Goal: Task Accomplishment & Management: Manage account settings

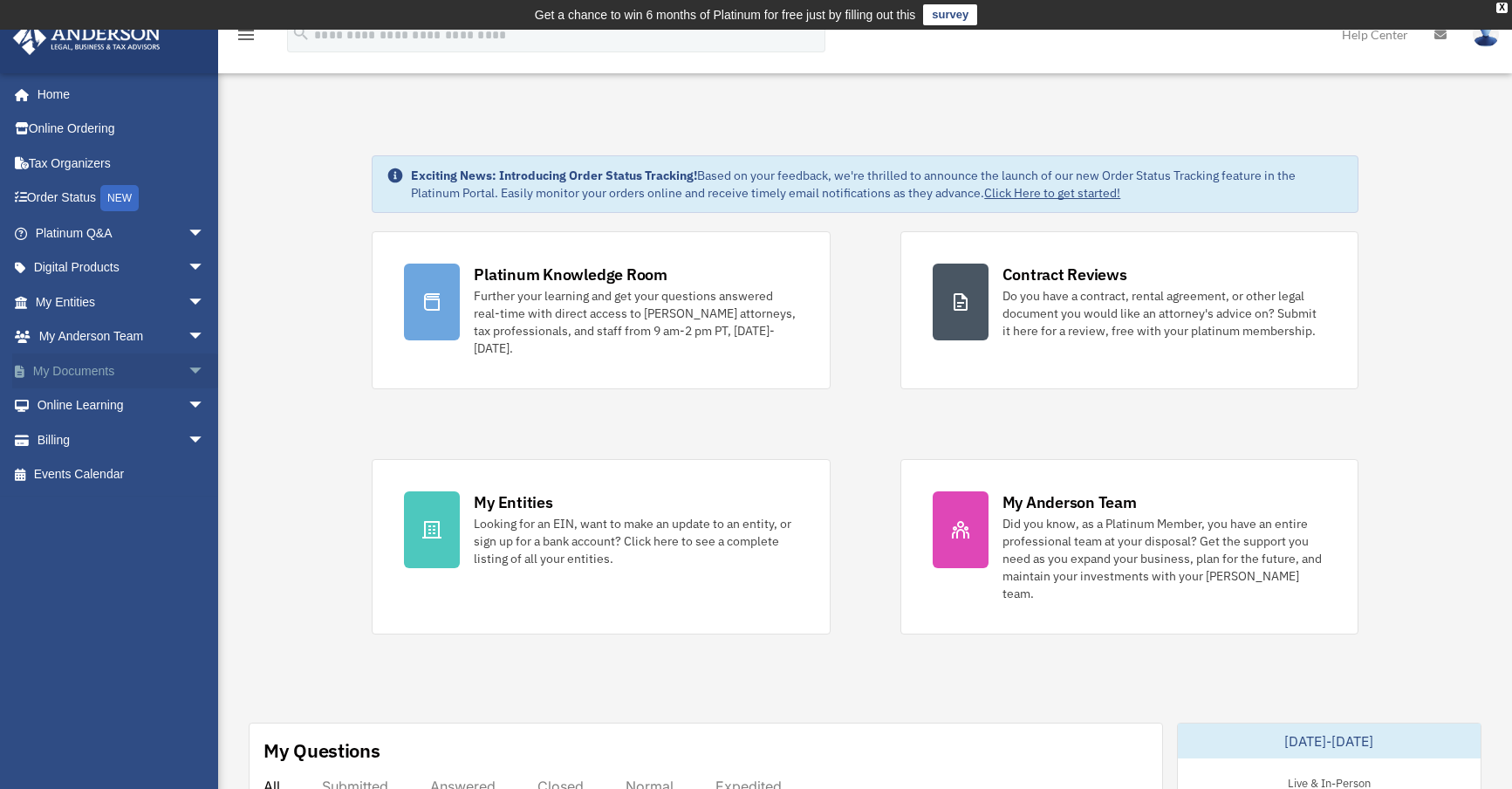
click at [65, 367] on link "My Documents arrow_drop_down" at bounding box center [121, 370] width 219 height 34
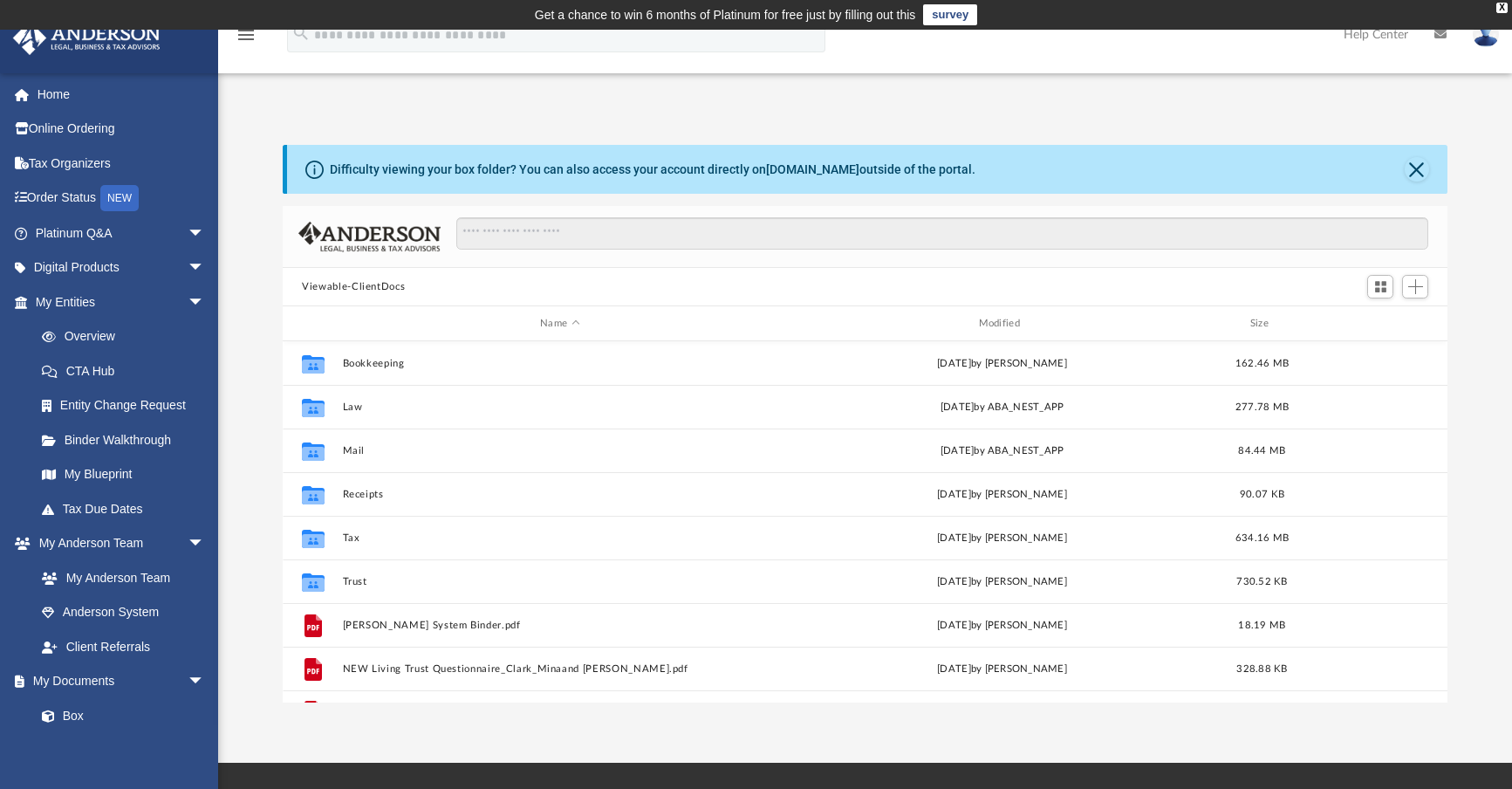
scroll to position [14, 14]
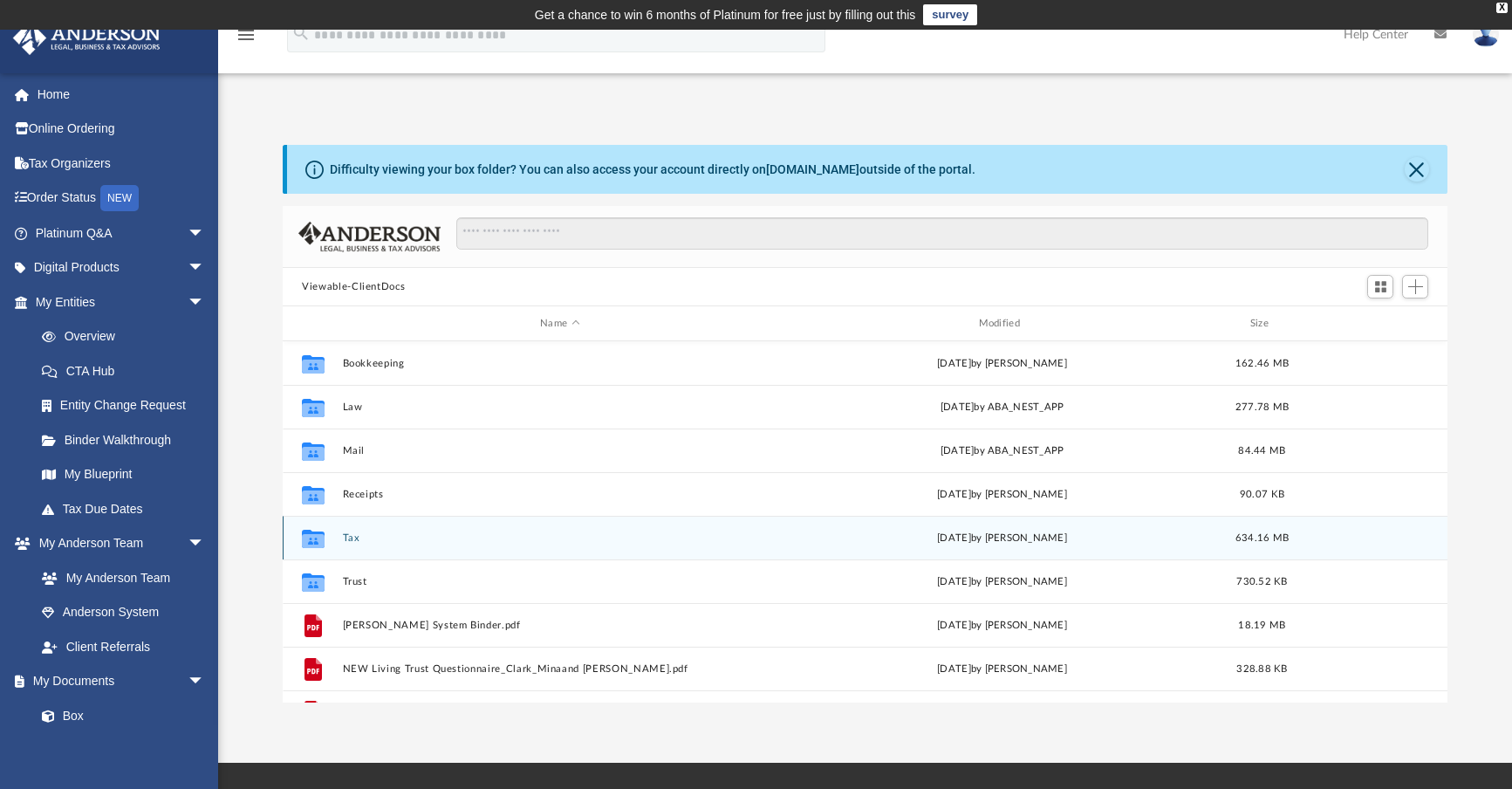
click at [365, 537] on button "Tax" at bounding box center [560, 537] width 434 height 11
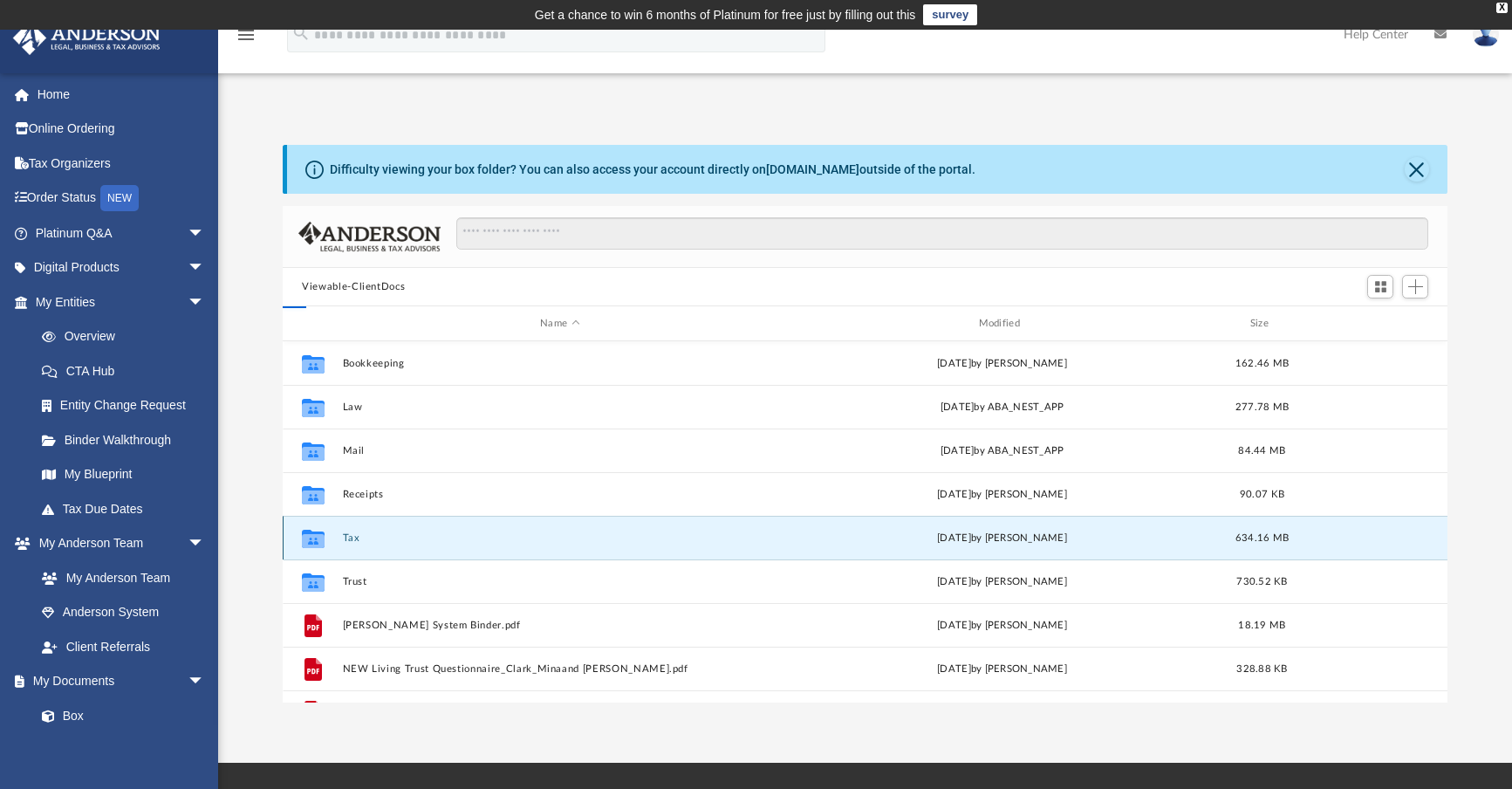
click at [365, 537] on button "Tax" at bounding box center [560, 537] width 434 height 11
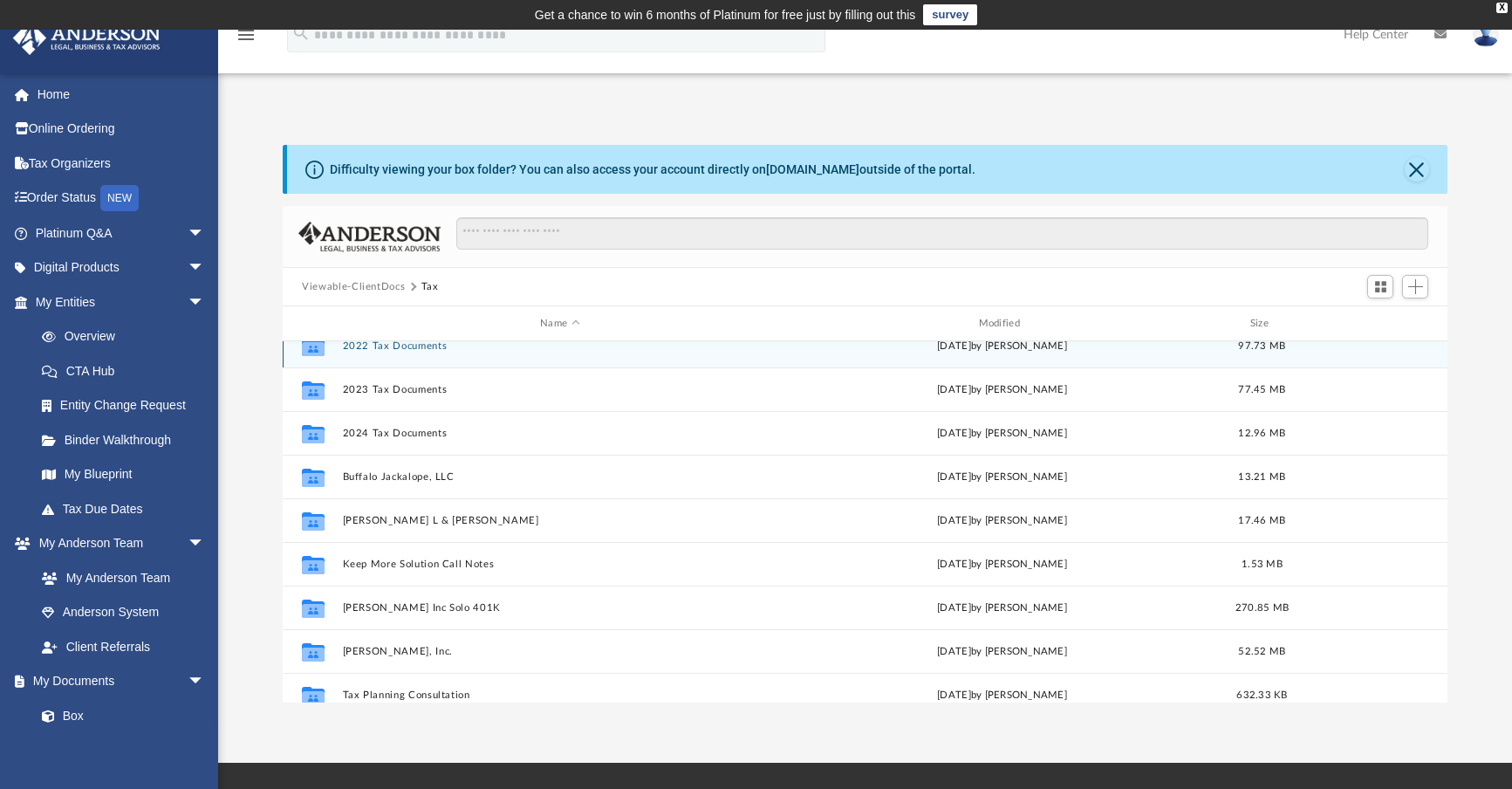
scroll to position [195, 0]
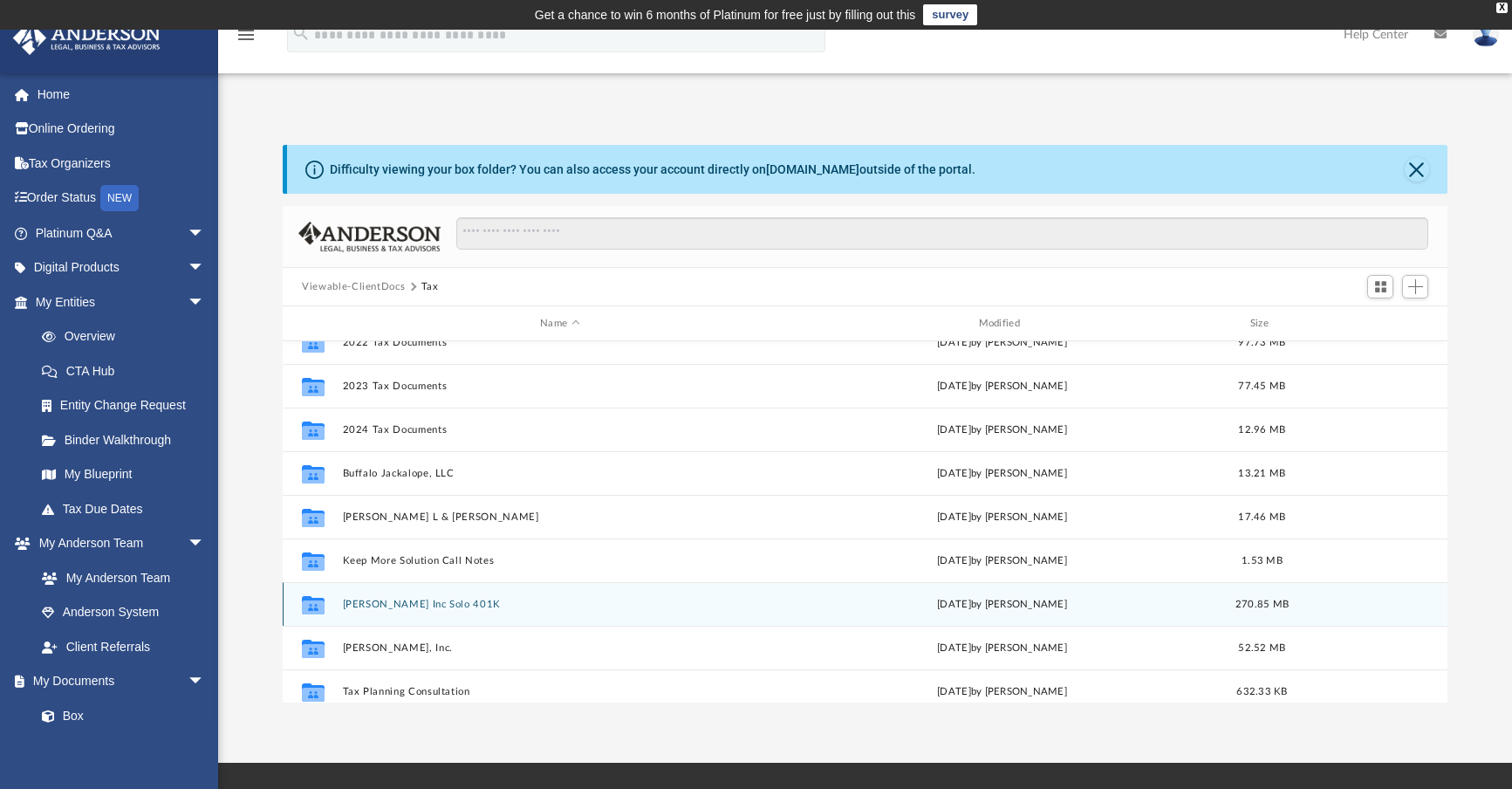
click at [405, 604] on button "[PERSON_NAME] Inc Solo 401K" at bounding box center [560, 604] width 434 height 11
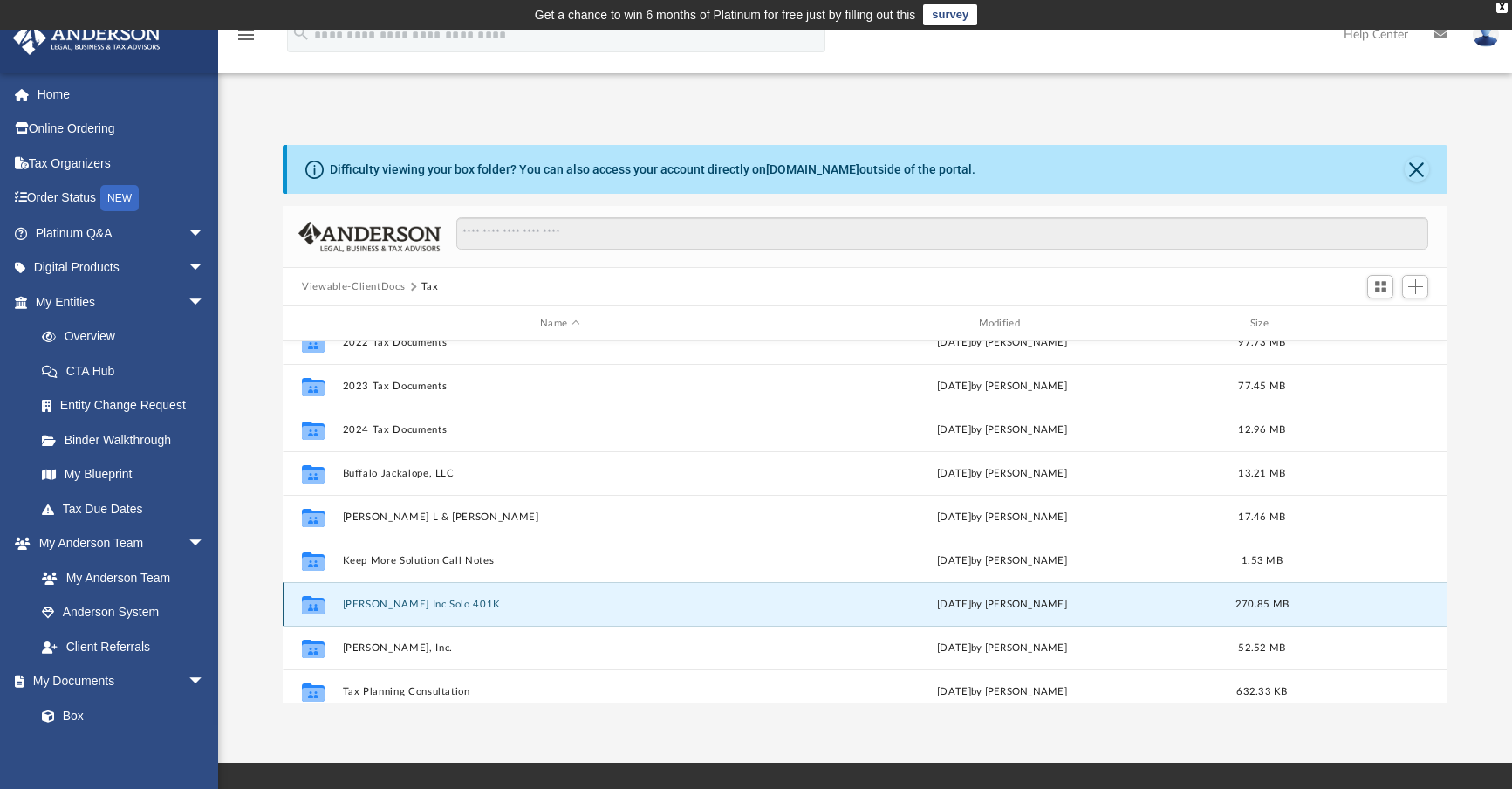
click at [405, 604] on button "[PERSON_NAME] Inc Solo 401K" at bounding box center [560, 604] width 434 height 11
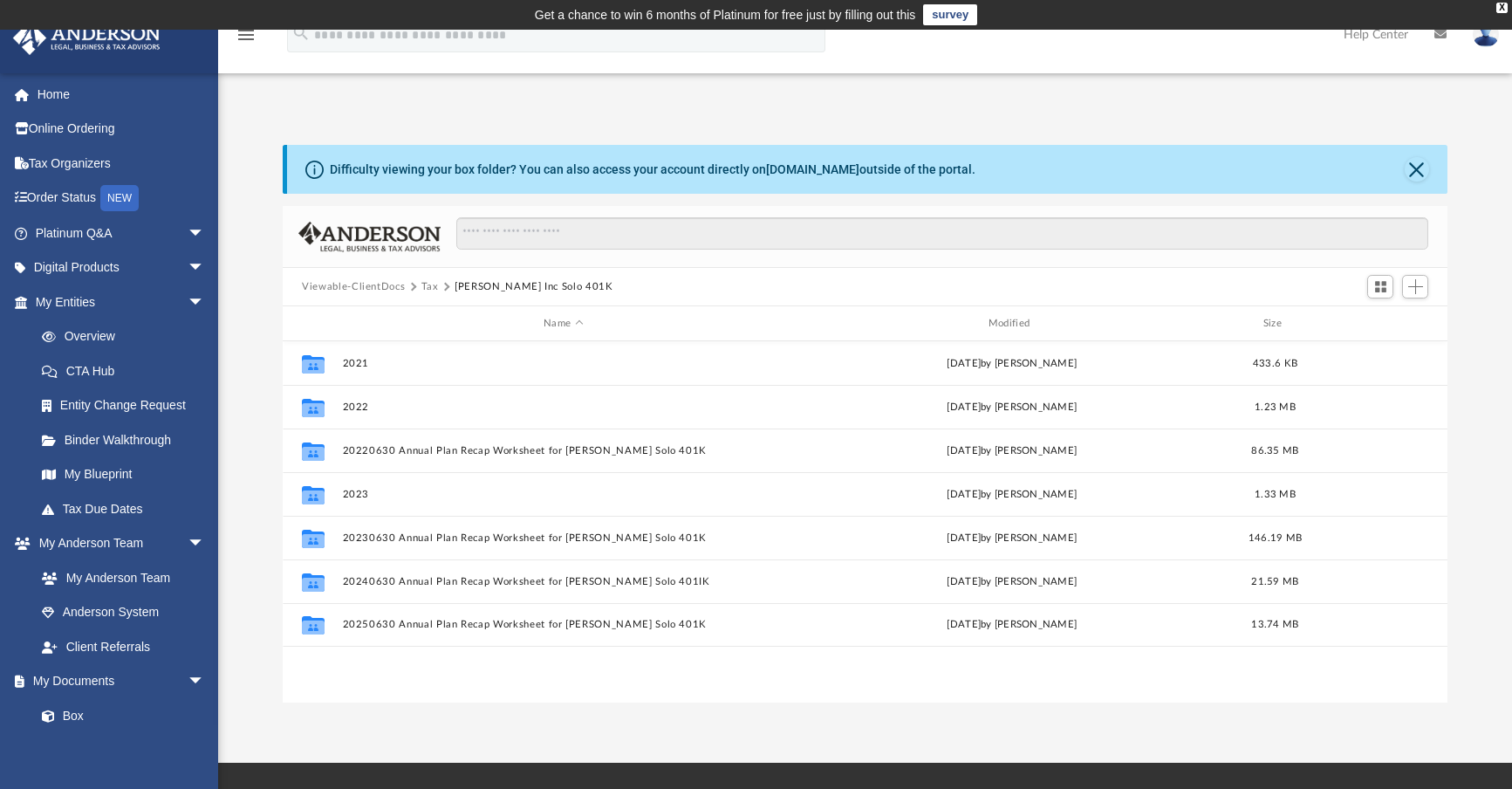
scroll to position [0, 0]
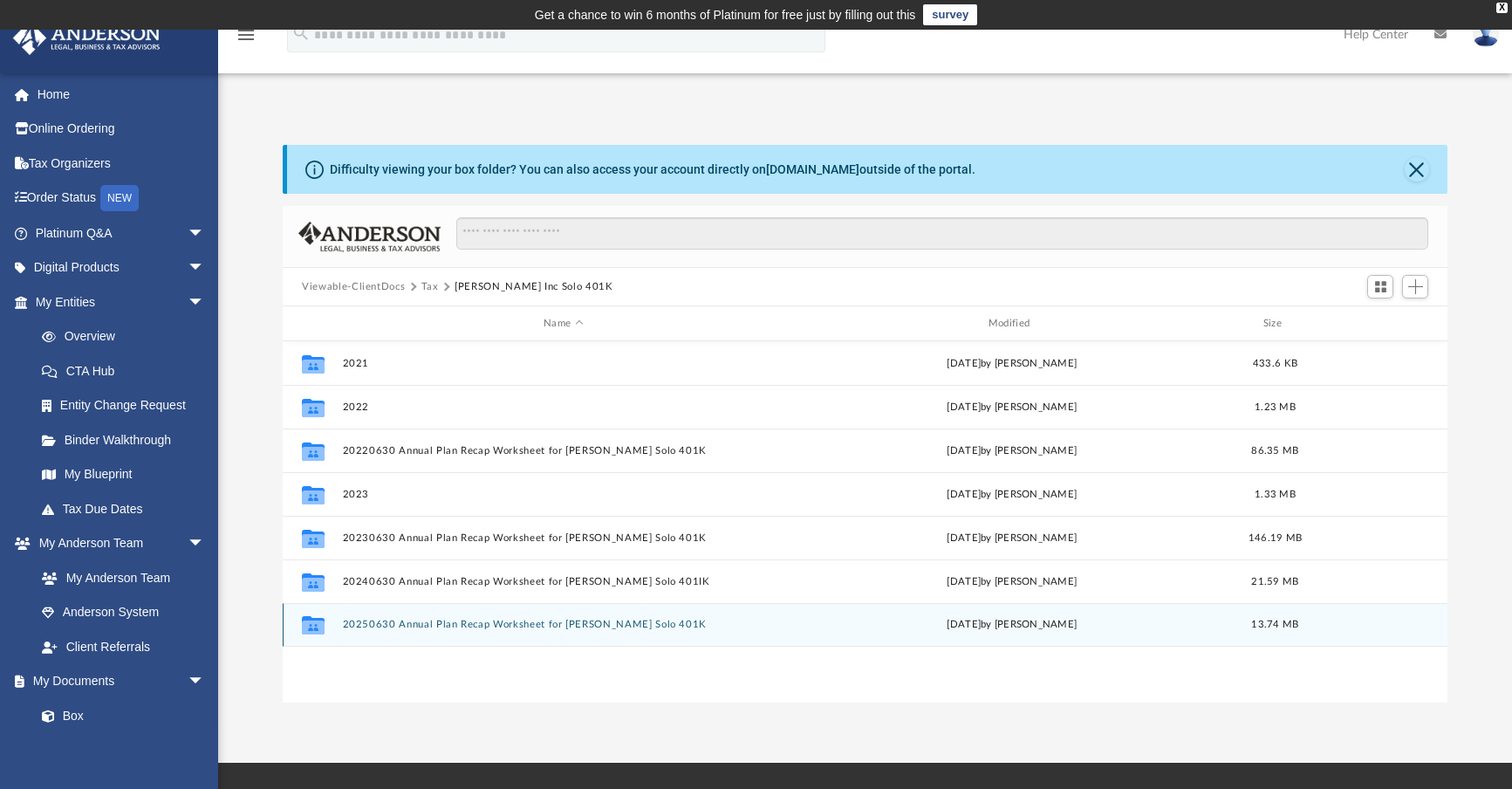
click at [417, 625] on button "20250630 Annual Plan Recap Worksheet for [PERSON_NAME] Solo 401K" at bounding box center [564, 625] width 442 height 11
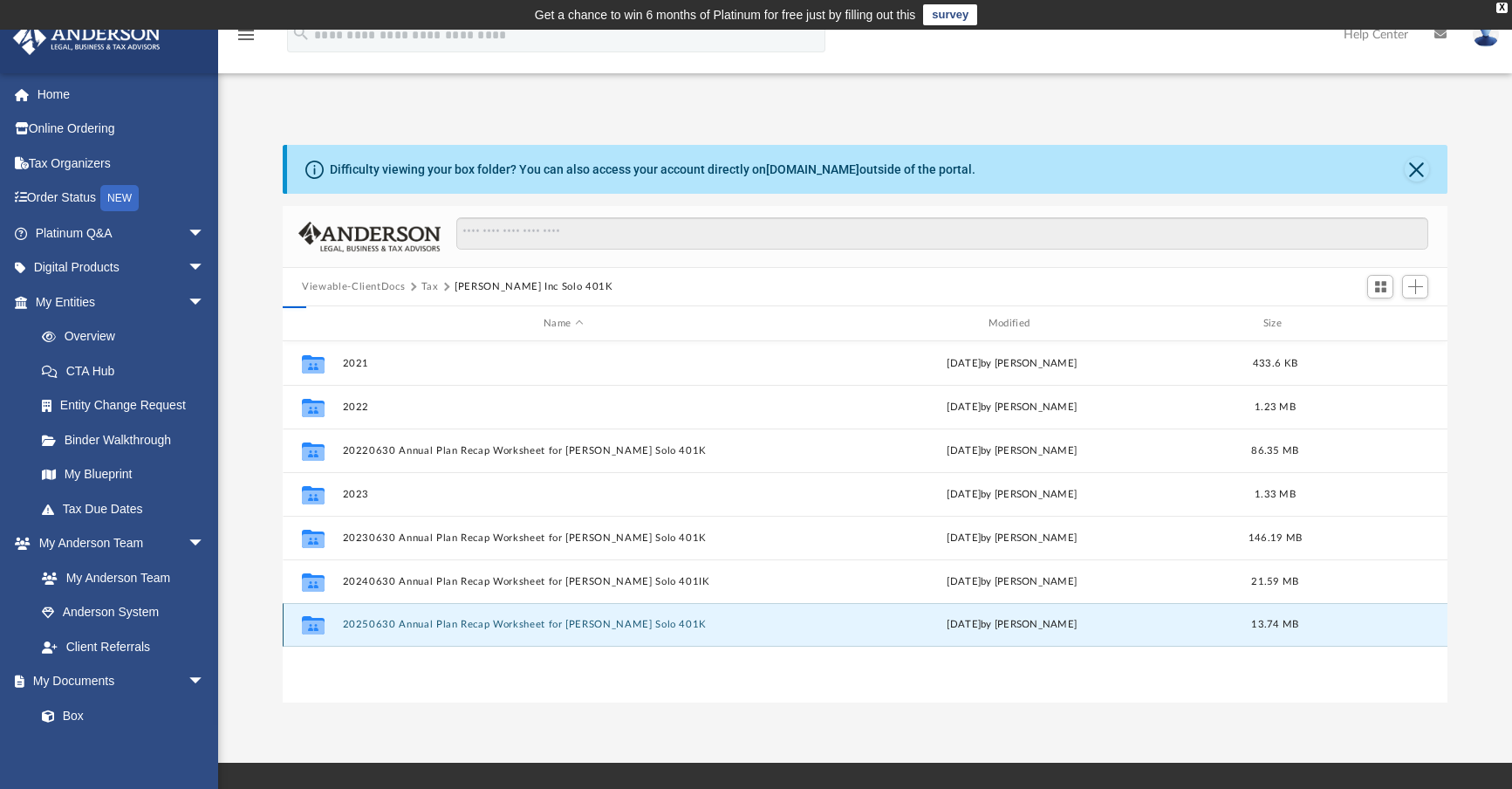
click at [417, 625] on button "20250630 Annual Plan Recap Worksheet for [PERSON_NAME] Solo 401K" at bounding box center [564, 625] width 442 height 11
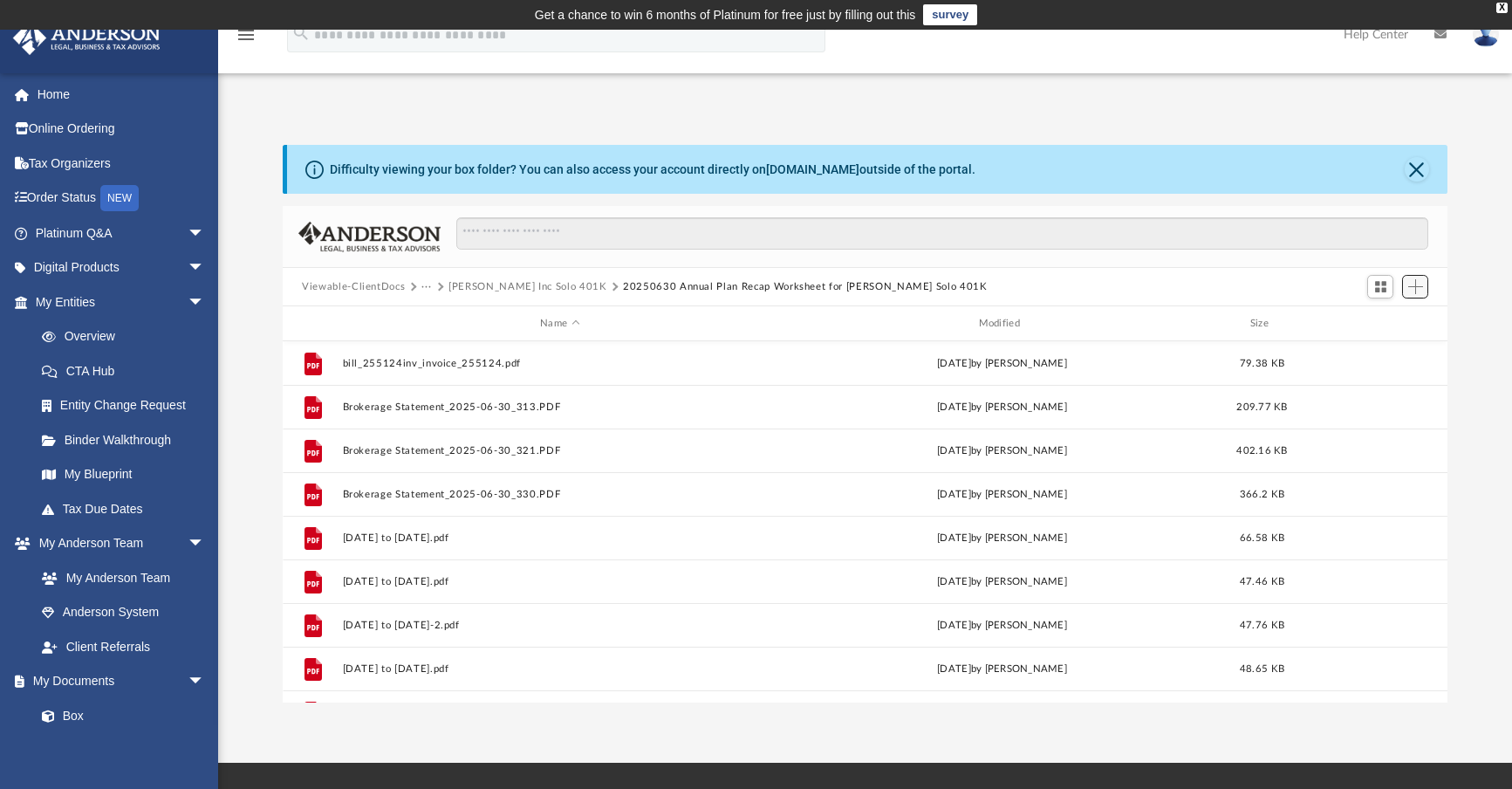
click at [1409, 287] on span "Add" at bounding box center [1415, 287] width 15 height 15
click at [1376, 320] on li "Upload" at bounding box center [1391, 321] width 55 height 18
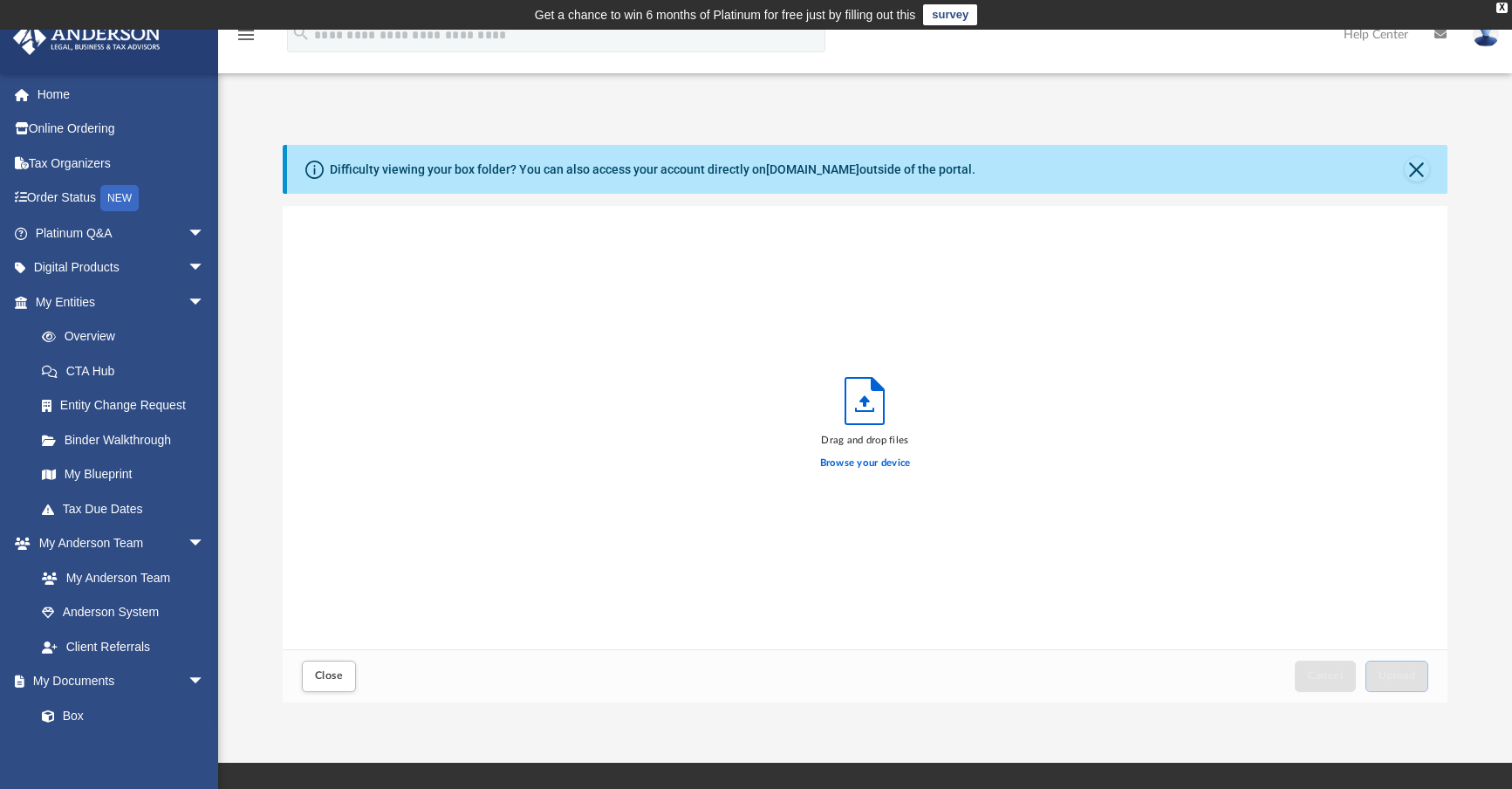
scroll to position [429, 1150]
click at [859, 403] on icon "Upload" at bounding box center [865, 401] width 38 height 46
click at [867, 397] on icon "Upload" at bounding box center [865, 401] width 38 height 46
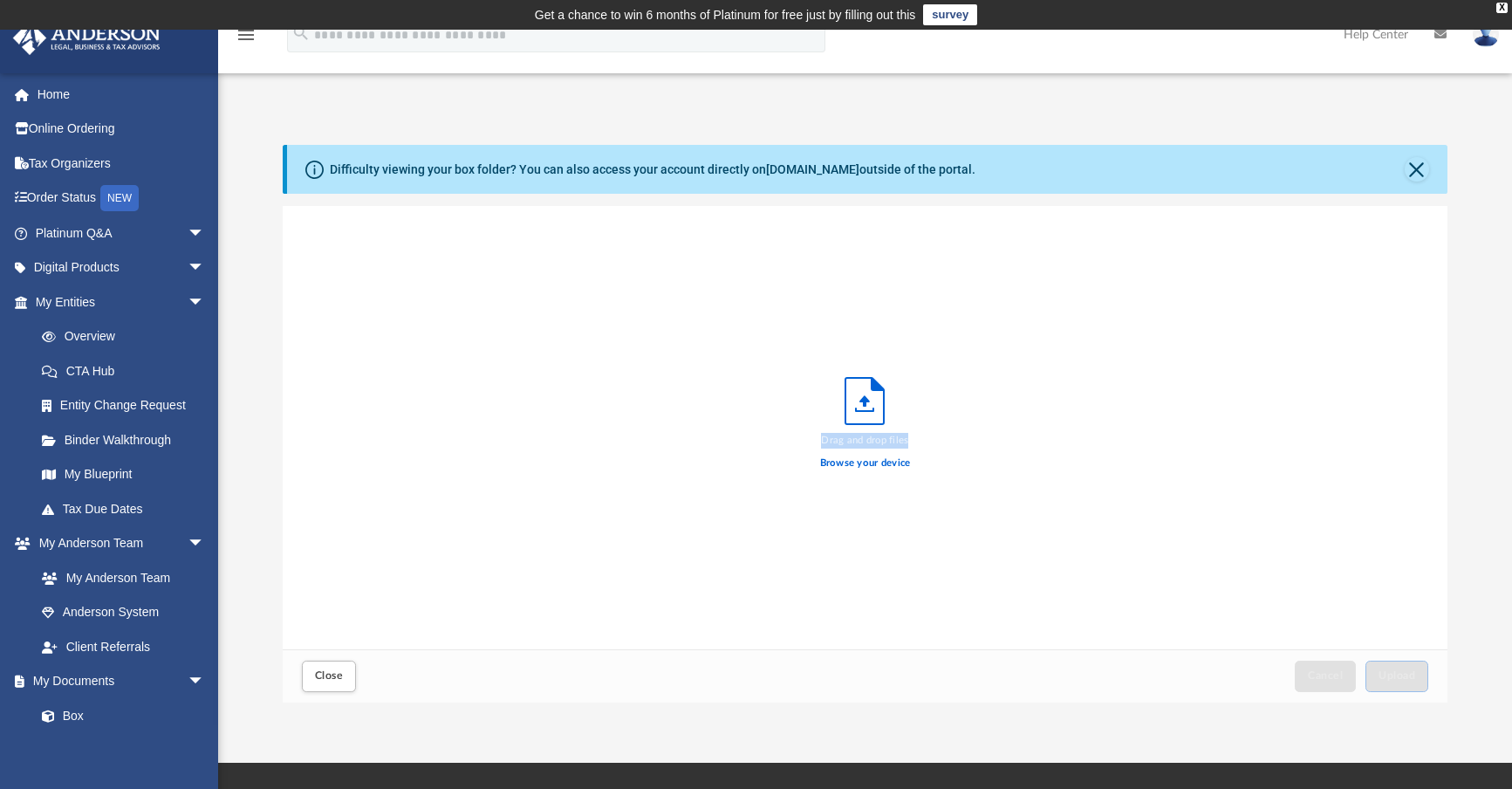
click at [861, 412] on icon "Upload" at bounding box center [865, 401] width 38 height 46
click at [859, 405] on icon "Upload" at bounding box center [865, 401] width 38 height 46
click at [860, 405] on icon "Upload" at bounding box center [865, 401] width 38 height 46
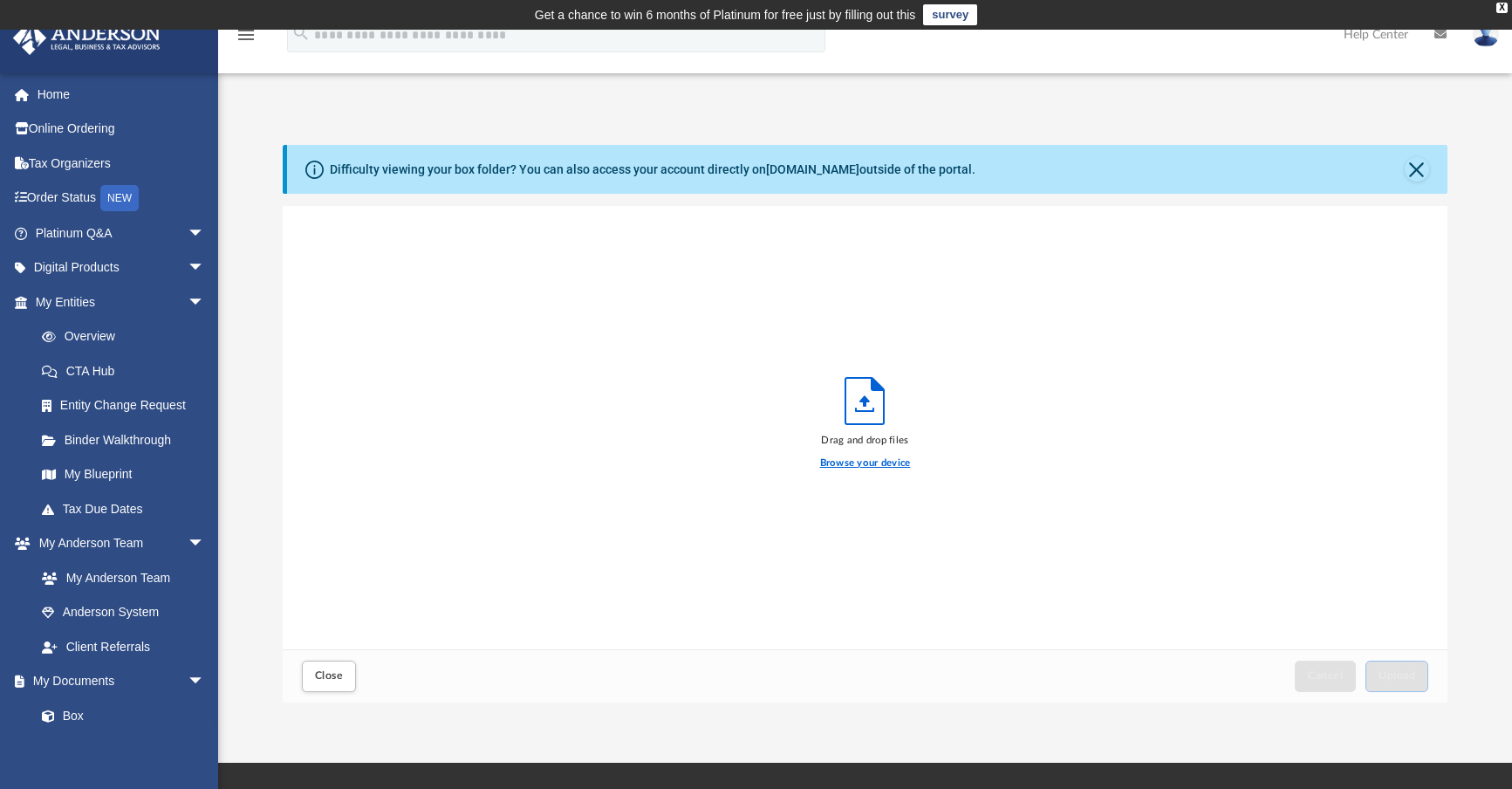
click at [860, 467] on label "Browse your device" at bounding box center [865, 463] width 91 height 15
click at [0, 0] on input "Browse your device" at bounding box center [0, 0] width 0 height 0
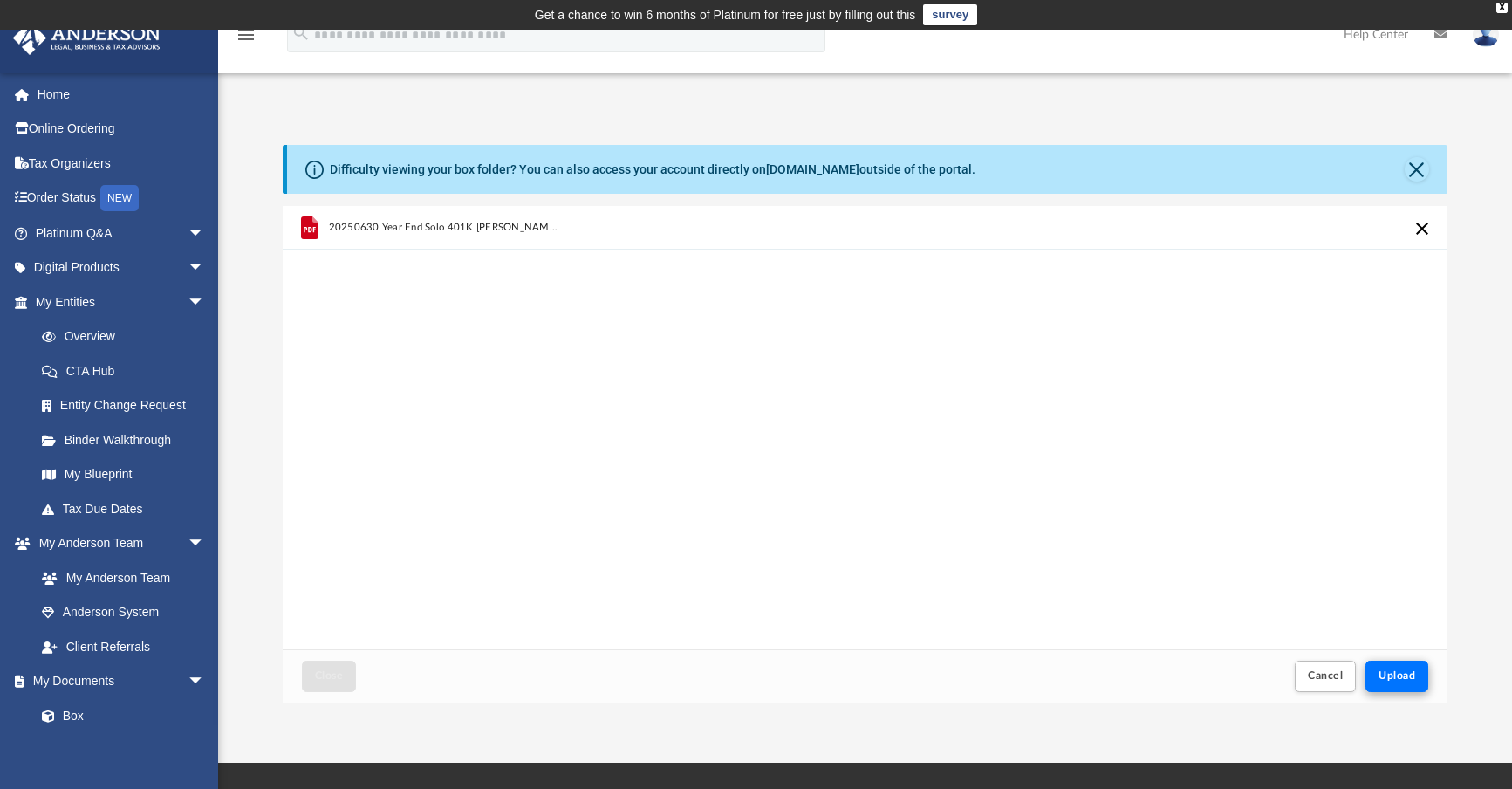
click at [1384, 674] on span "Upload" at bounding box center [1396, 675] width 36 height 11
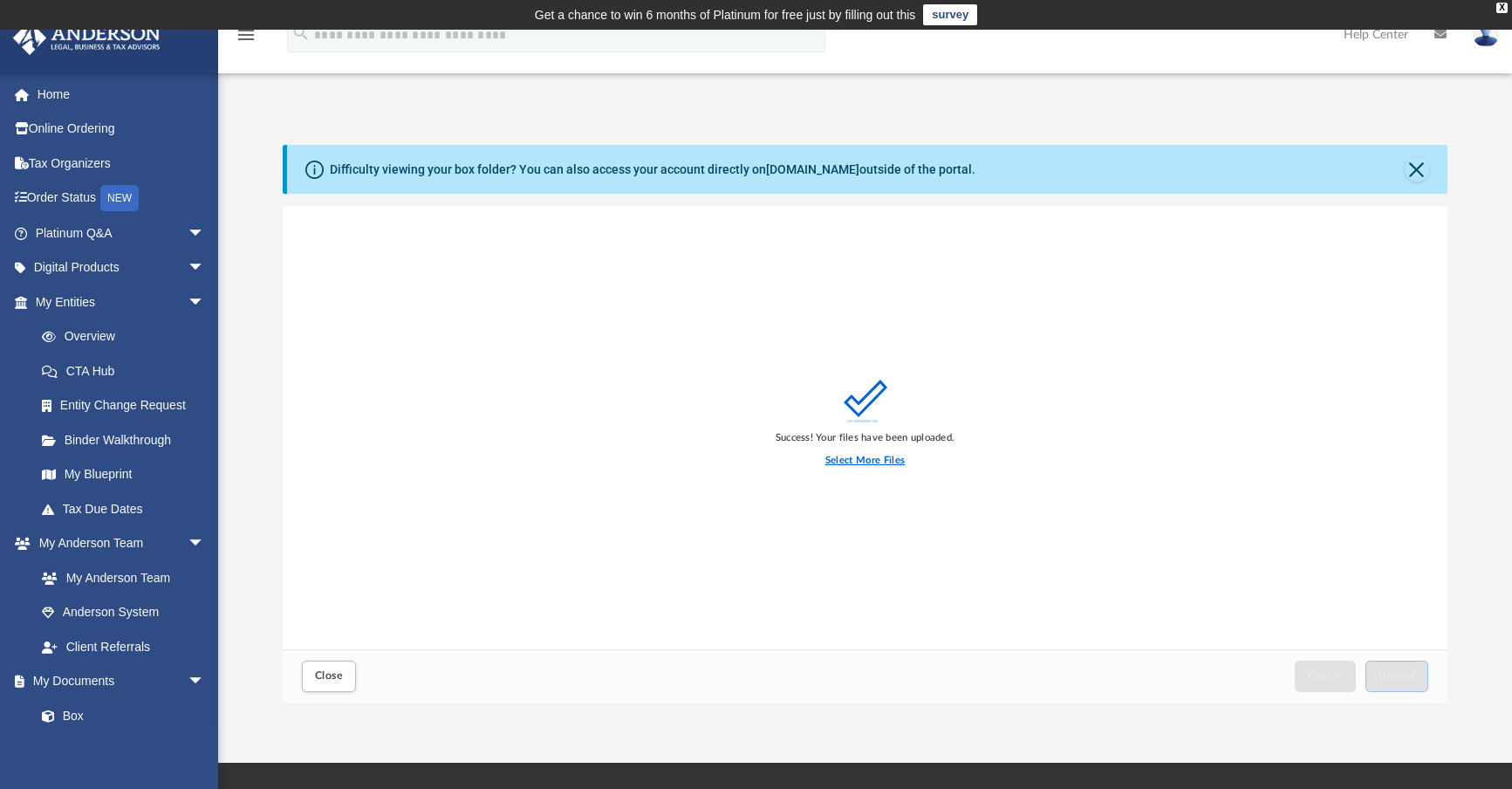
click at [873, 458] on label "Select More Files" at bounding box center [865, 460] width 79 height 15
click at [0, 0] on input "Select More Files" at bounding box center [0, 0] width 0 height 0
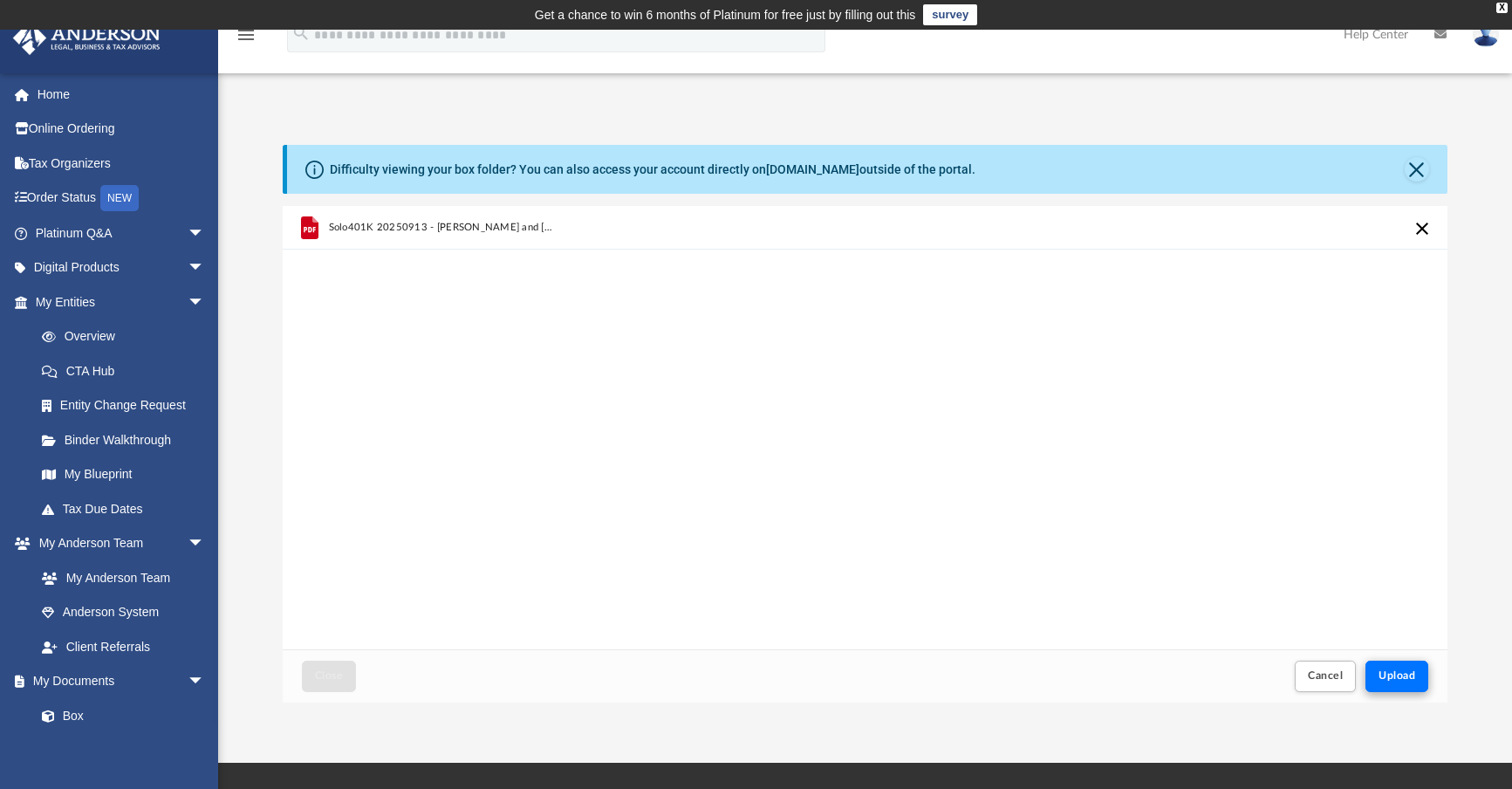
click at [1411, 681] on span "Upload" at bounding box center [1396, 675] width 36 height 11
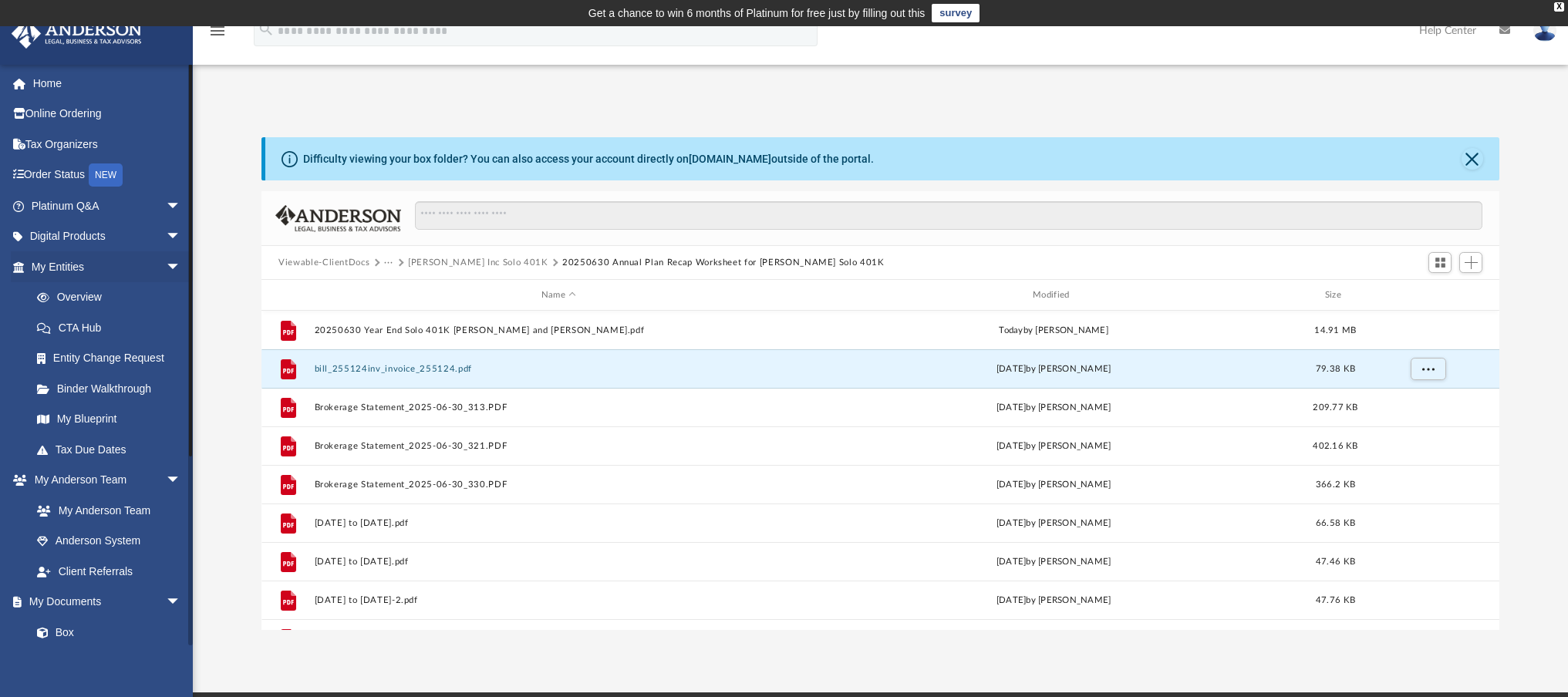
click at [1541, 41] on img at bounding box center [1543, 30] width 23 height 22
click at [1062, 171] on div "Difficulty viewing your box folder? You can also access your account directly o…" at bounding box center [882, 158] width 1234 height 43
